Goal: Navigation & Orientation: Find specific page/section

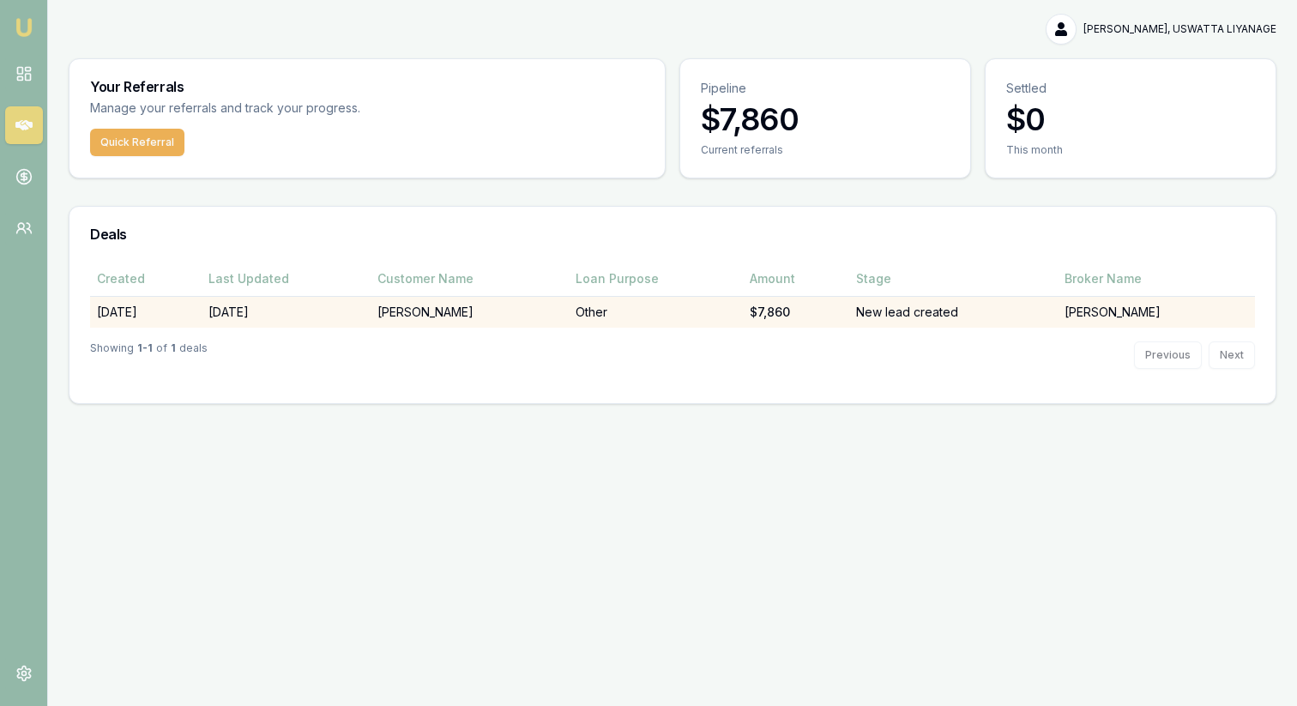
click at [1140, 314] on td "[PERSON_NAME]" at bounding box center [1156, 312] width 197 height 32
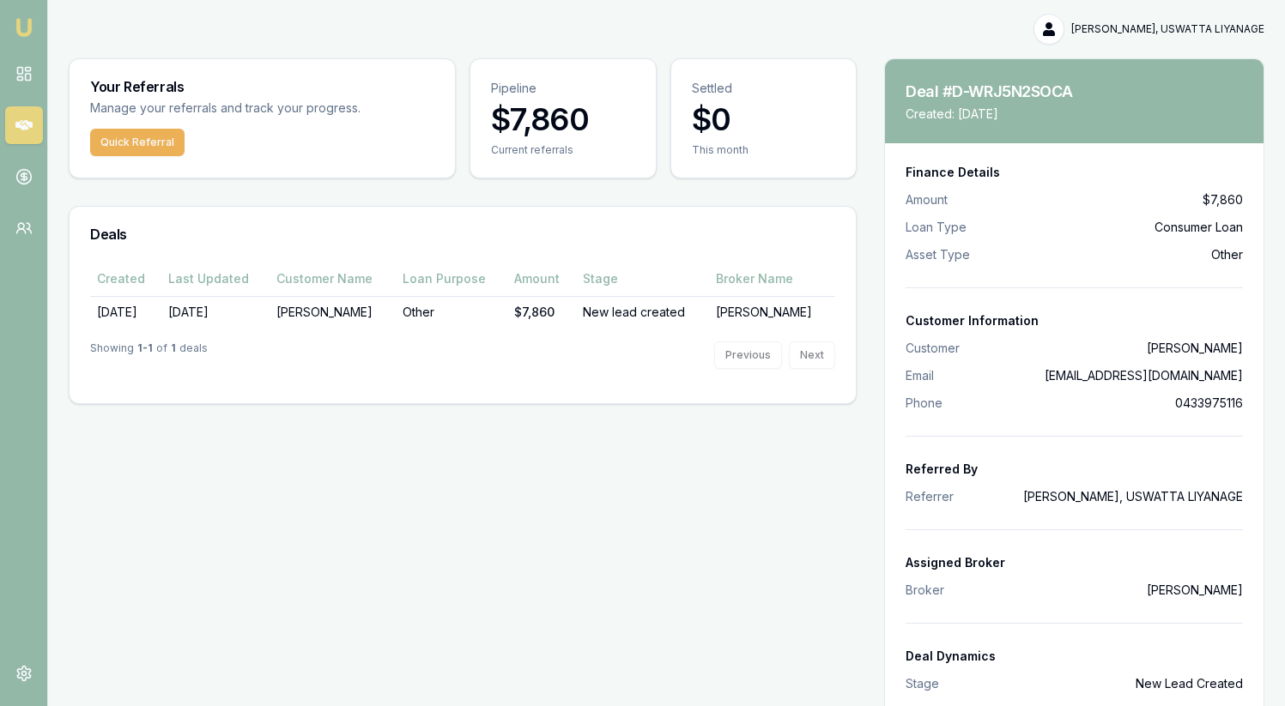
click at [815, 356] on div "Previous Next" at bounding box center [774, 355] width 121 height 27
click at [21, 180] on icon at bounding box center [23, 176] width 17 height 17
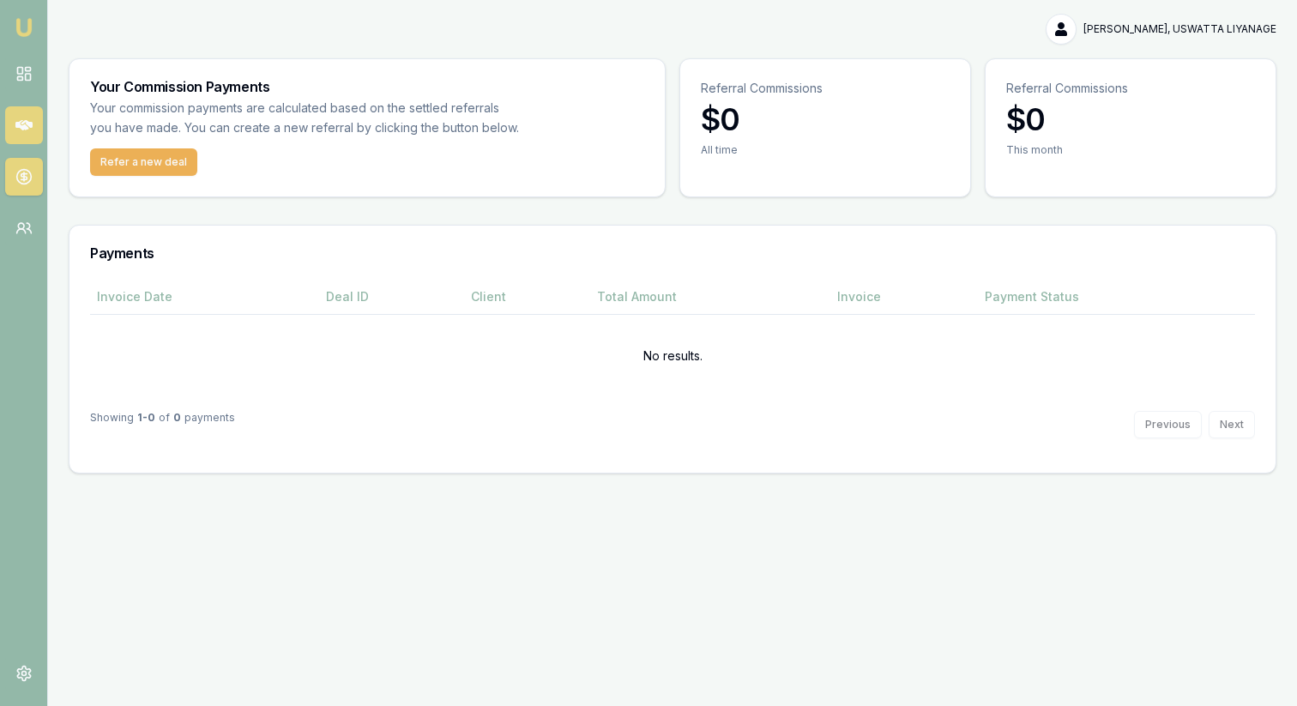
click at [23, 122] on icon at bounding box center [23, 125] width 17 height 10
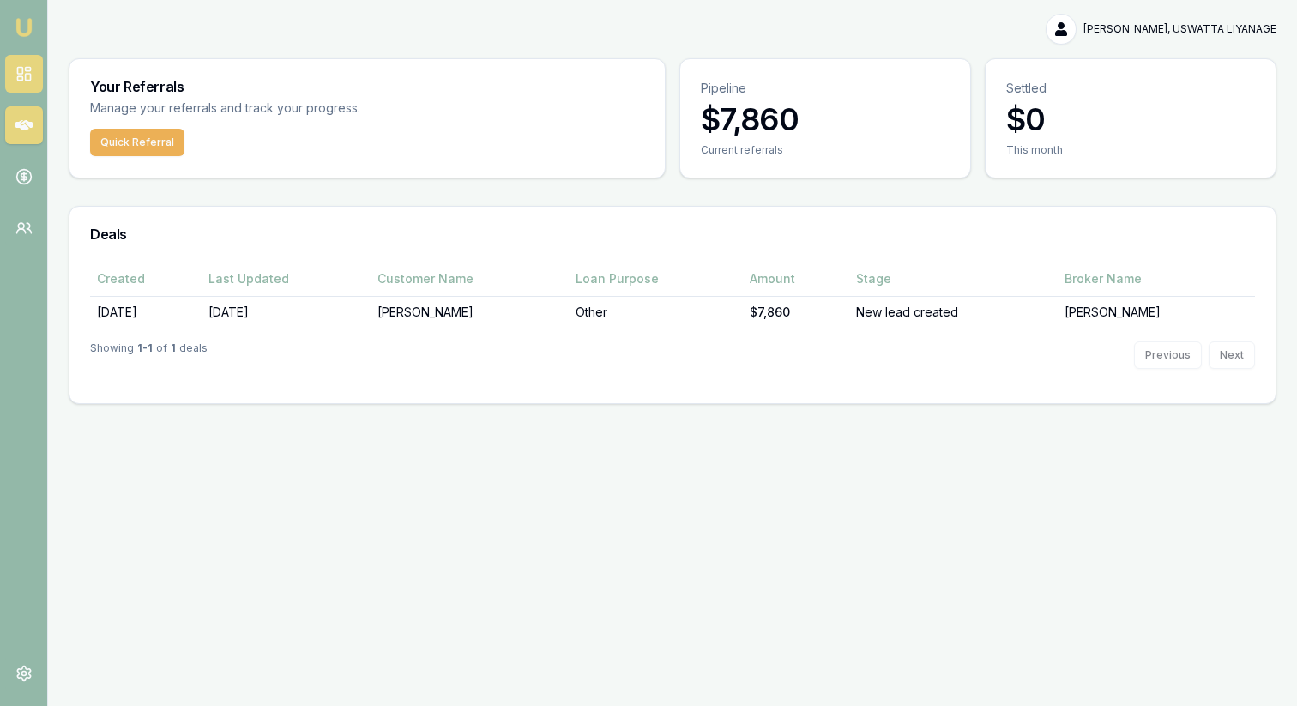
click at [28, 74] on rect at bounding box center [27, 77] width 5 height 7
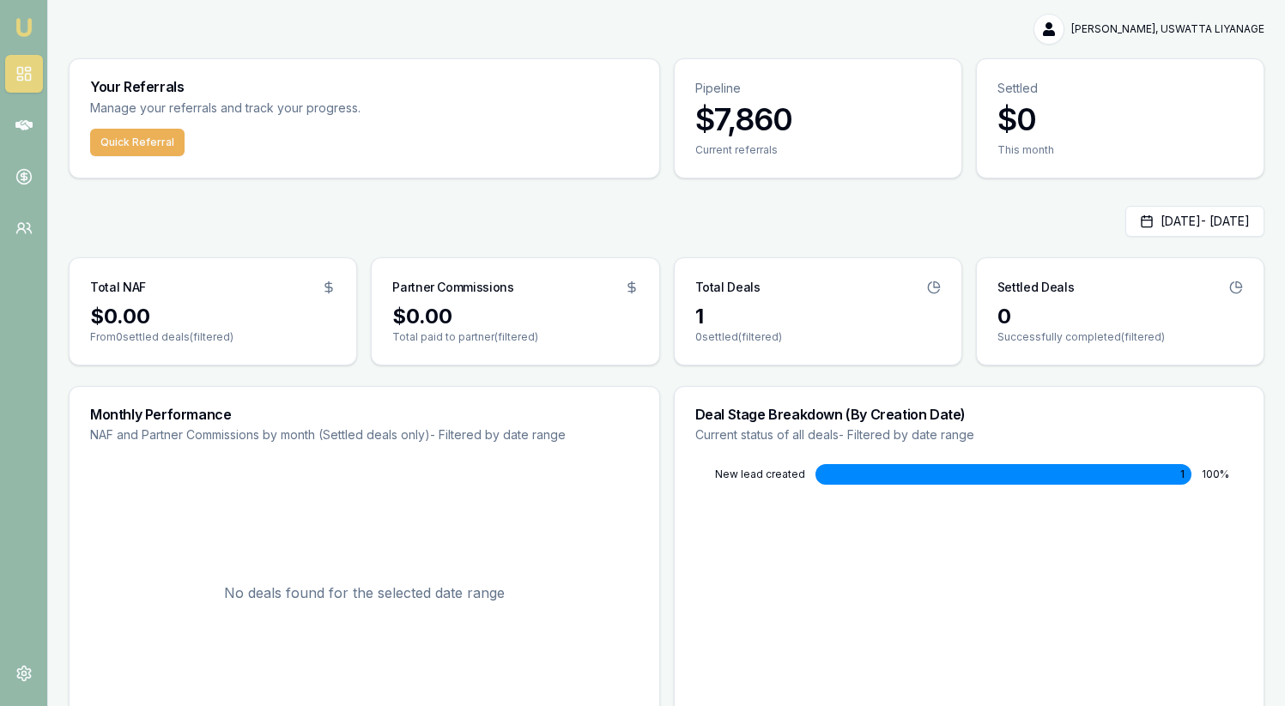
click at [28, 29] on img at bounding box center [24, 27] width 21 height 21
click at [24, 243] on link at bounding box center [24, 228] width 38 height 38
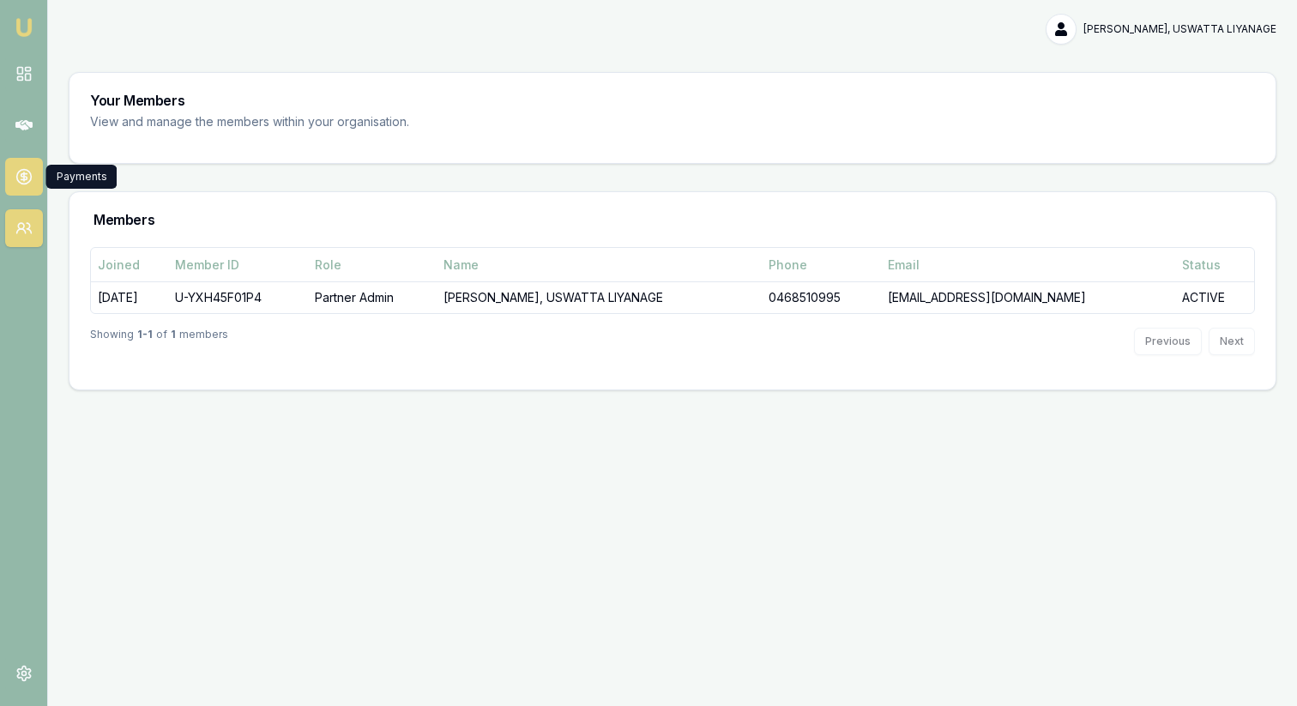
click at [29, 178] on icon at bounding box center [23, 176] width 17 height 17
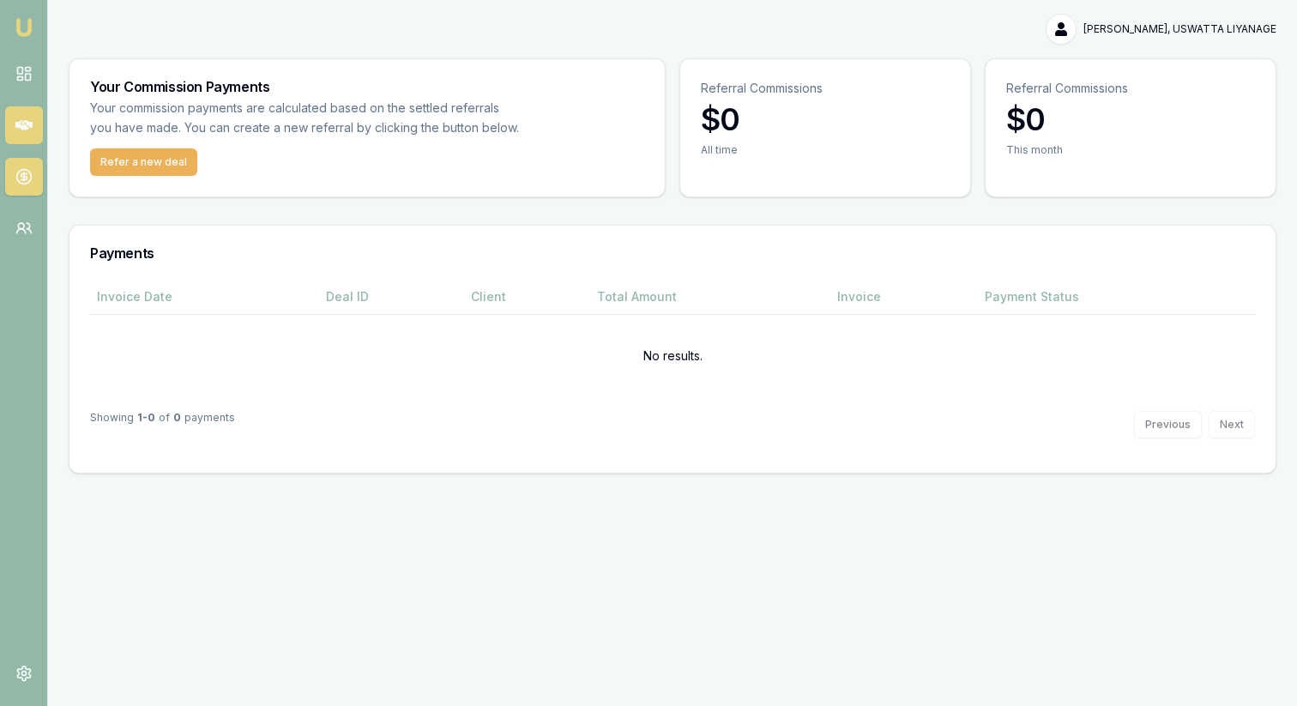
click at [20, 118] on icon at bounding box center [23, 125] width 17 height 17
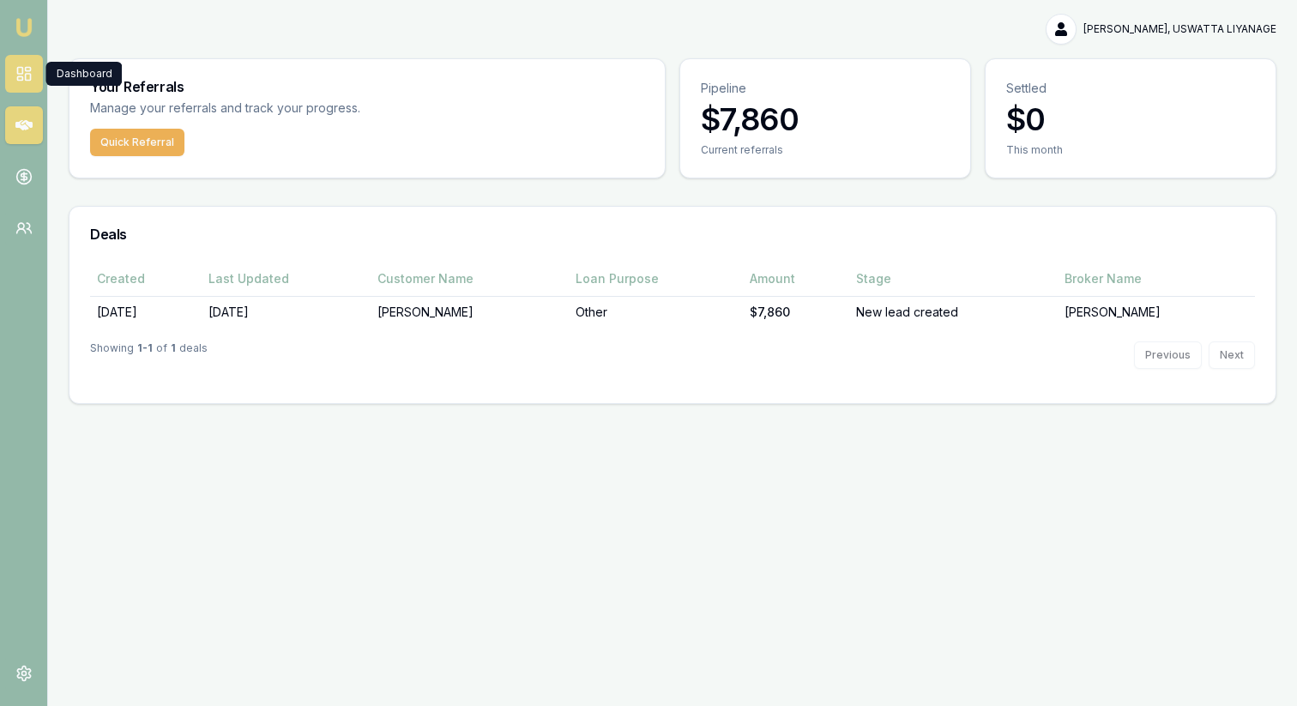
click at [35, 68] on link at bounding box center [24, 74] width 38 height 38
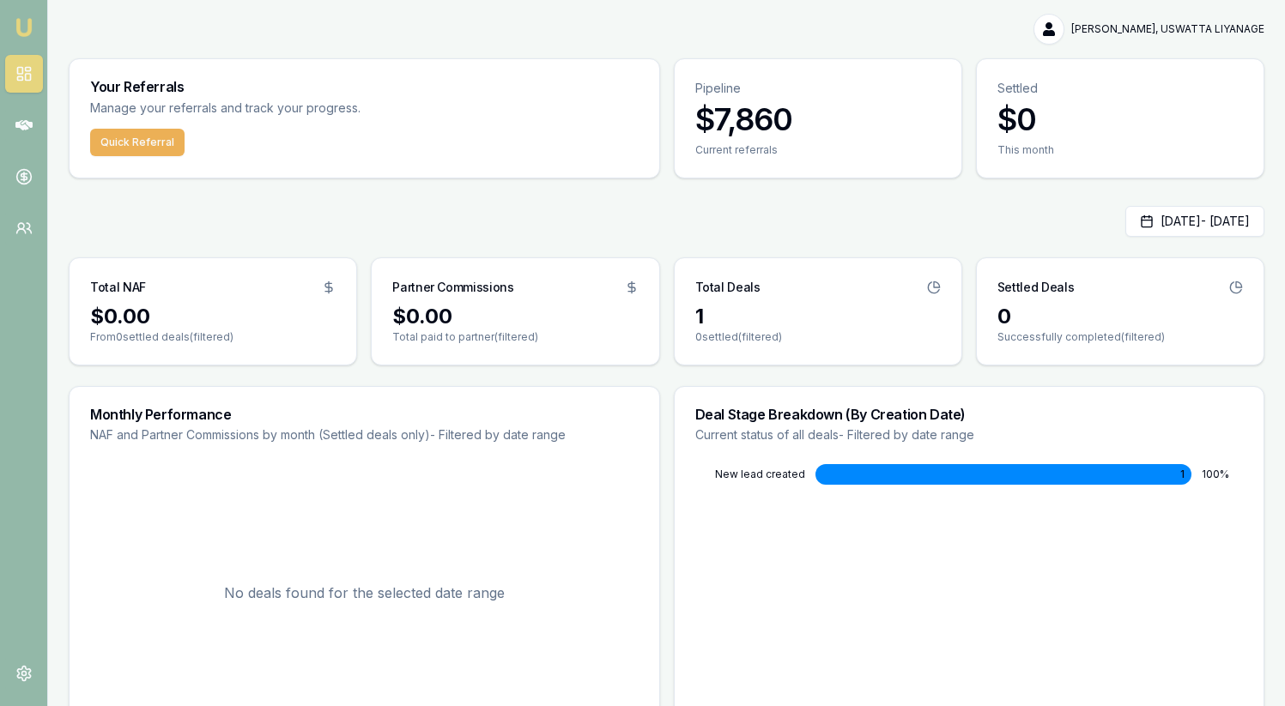
click at [20, 25] on img at bounding box center [24, 27] width 21 height 21
